Goal: Information Seeking & Learning: Understand process/instructions

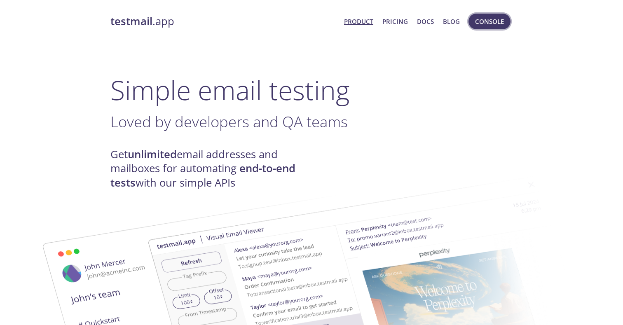
click at [482, 27] on span "Console" at bounding box center [489, 21] width 29 height 11
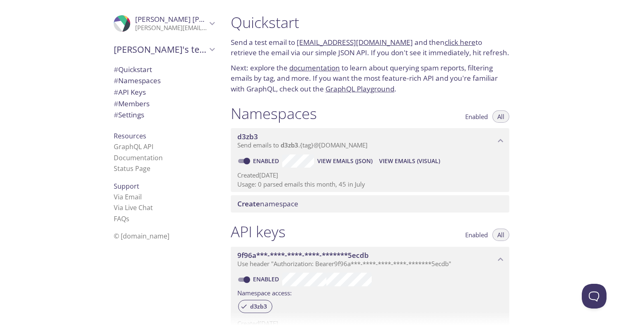
scroll to position [9, 0]
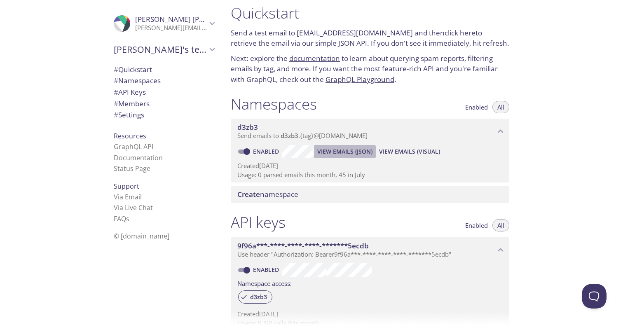
click at [342, 152] on span "View Emails (JSON)" at bounding box center [344, 152] width 55 height 10
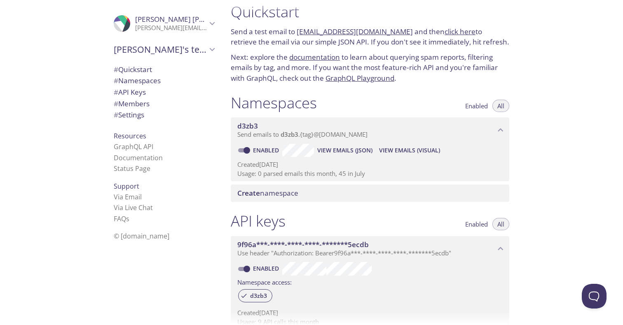
scroll to position [0, 0]
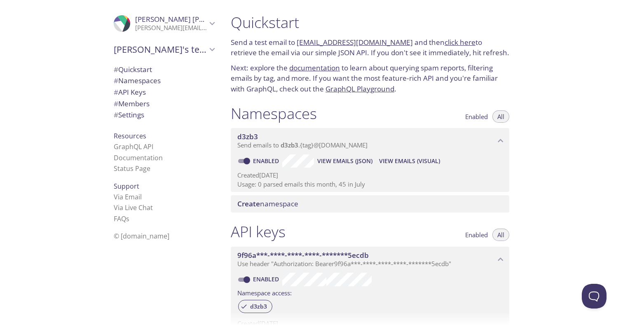
click at [445, 43] on link "click here" at bounding box center [460, 42] width 31 height 9
click at [334, 40] on link "[EMAIL_ADDRESS][DOMAIN_NAME]" at bounding box center [355, 42] width 116 height 9
click at [445, 39] on link "click here" at bounding box center [460, 42] width 31 height 9
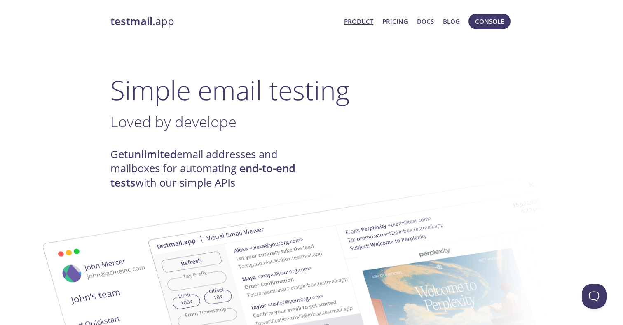
drag, startPoint x: 492, startPoint y: 22, endPoint x: 469, endPoint y: 75, distance: 58.3
click at [481, 19] on span "Console" at bounding box center [489, 21] width 29 height 11
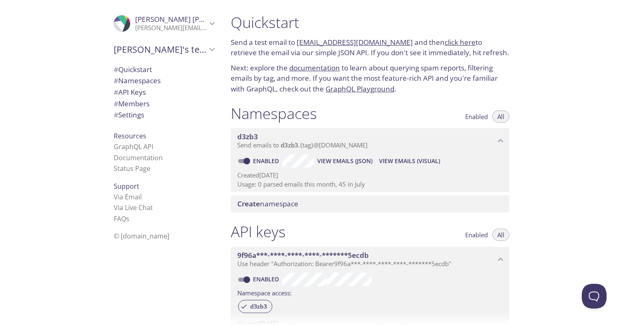
click at [318, 43] on link "[EMAIL_ADDRESS][DOMAIN_NAME]" at bounding box center [355, 42] width 116 height 9
click at [443, 60] on div "Quickstart Send a test email to [EMAIL_ADDRESS][DOMAIN_NAME] and then click her…" at bounding box center [370, 53] width 292 height 91
click at [448, 41] on link "click here" at bounding box center [460, 42] width 31 height 9
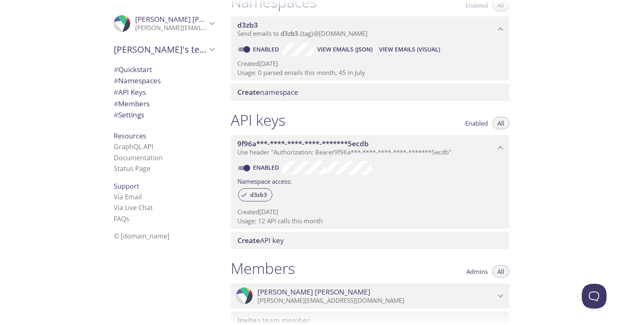
scroll to position [112, 0]
click at [308, 37] on div "d3zb3 Send emails to d3zb3 . {tag} @[DOMAIN_NAME]" at bounding box center [370, 29] width 279 height 26
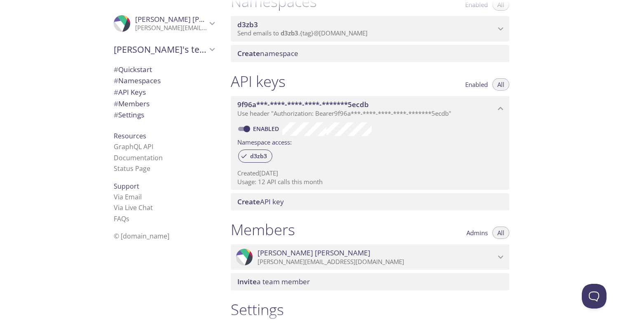
click at [308, 37] on div "d3zb3 Send emails to d3zb3 . {tag} @[DOMAIN_NAME]" at bounding box center [370, 29] width 279 height 26
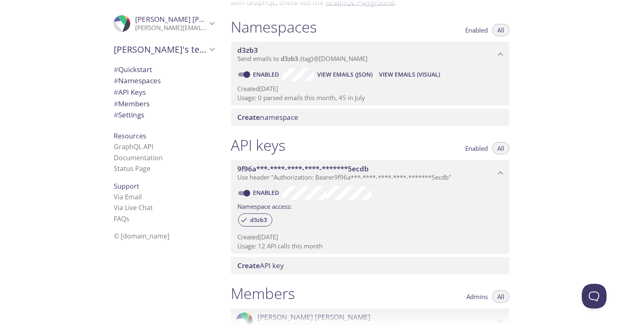
scroll to position [83, 0]
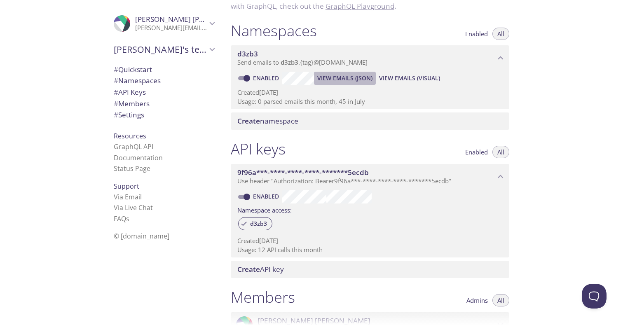
click at [341, 80] on span "View Emails (JSON)" at bounding box center [344, 78] width 55 height 10
click at [409, 80] on span "View Emails (Visual)" at bounding box center [409, 78] width 61 height 10
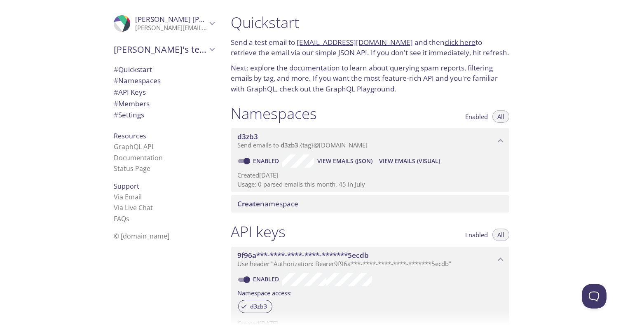
click at [303, 69] on link "documentation" at bounding box center [314, 67] width 51 height 9
